Goal: Information Seeking & Learning: Learn about a topic

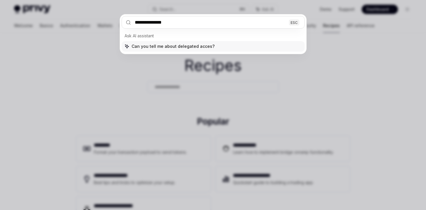
type input "**********"
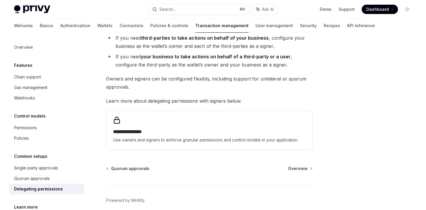
scroll to position [279, 0]
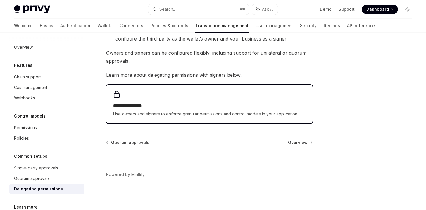
click at [197, 94] on div "**********" at bounding box center [209, 104] width 206 height 39
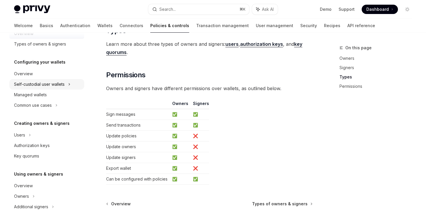
scroll to position [50, 0]
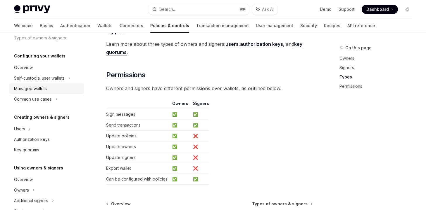
click at [43, 89] on div "Managed wallets" at bounding box center [30, 88] width 33 height 7
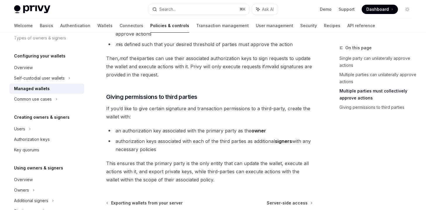
scroll to position [293, 0]
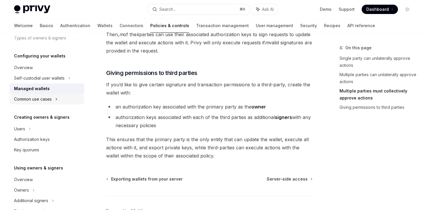
click at [57, 101] on icon at bounding box center [56, 99] width 2 height 7
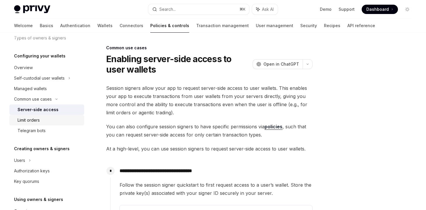
click at [35, 120] on div "Limit orders" at bounding box center [29, 120] width 22 height 7
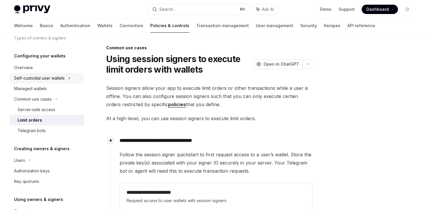
click at [33, 82] on div "Self-custodial user wallets" at bounding box center [46, 78] width 75 height 11
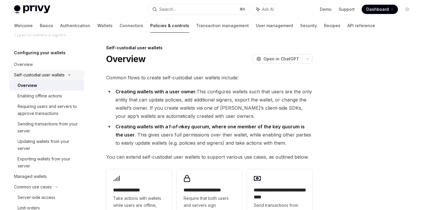
scroll to position [51, 0]
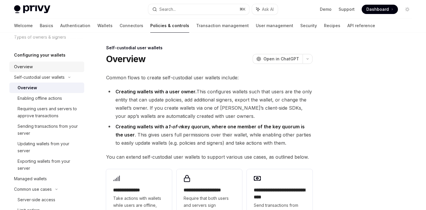
click at [38, 67] on div "Overview" at bounding box center [47, 66] width 67 height 7
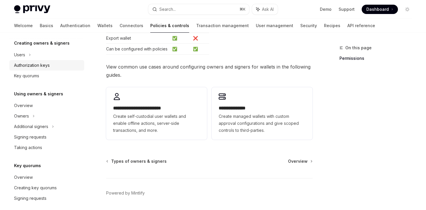
scroll to position [250, 0]
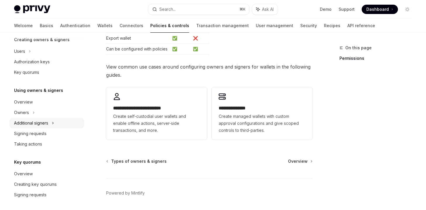
click at [48, 122] on div "Additional signers" at bounding box center [31, 123] width 34 height 7
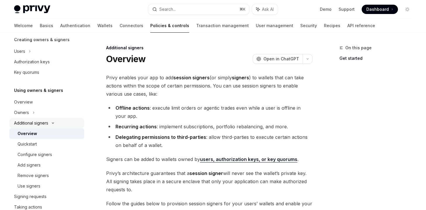
click at [49, 124] on div "Additional signers" at bounding box center [46, 123] width 75 height 11
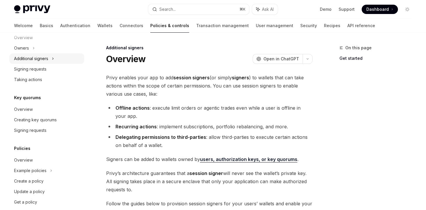
scroll to position [324, 0]
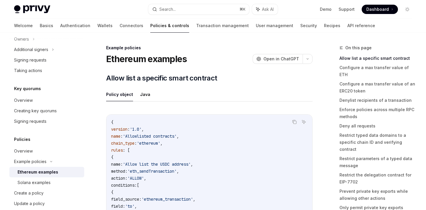
scroll to position [345, 0]
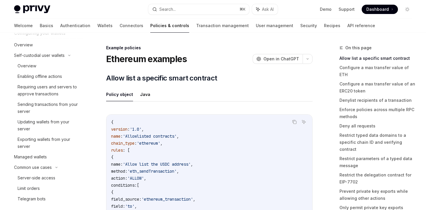
scroll to position [0, 0]
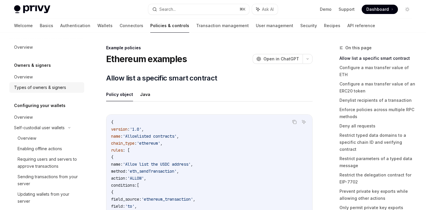
click at [37, 88] on div "Types of owners & signers" at bounding box center [40, 87] width 52 height 7
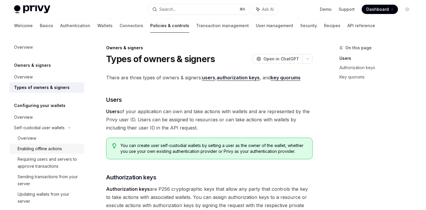
click at [44, 151] on div "Enabling offline actions" at bounding box center [40, 149] width 44 height 7
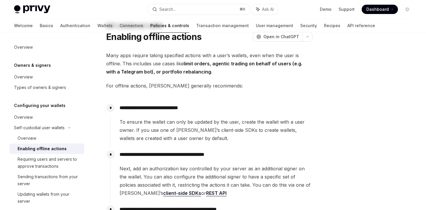
scroll to position [24, 0]
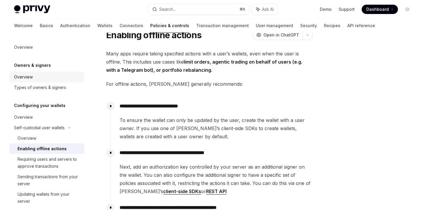
click at [30, 77] on div "Overview" at bounding box center [23, 77] width 19 height 7
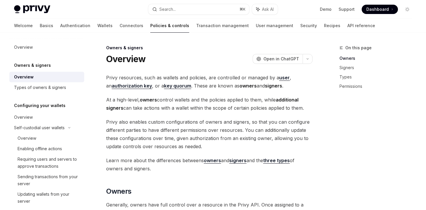
click at [27, 40] on div at bounding box center [46, 37] width 75 height 9
click at [150, 28] on link "Policies & controls" at bounding box center [169, 26] width 39 height 14
type textarea "*"
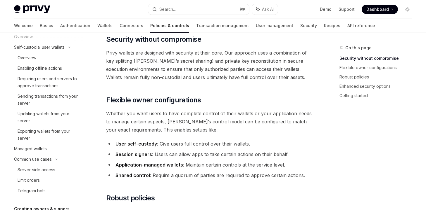
scroll to position [76, 0]
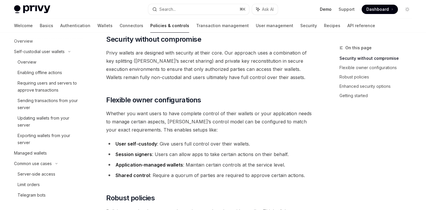
click at [323, 8] on link "Demo" at bounding box center [326, 9] width 12 height 6
click at [372, 10] on span "Dashboard" at bounding box center [377, 9] width 23 height 6
